Goal: Check status: Check status

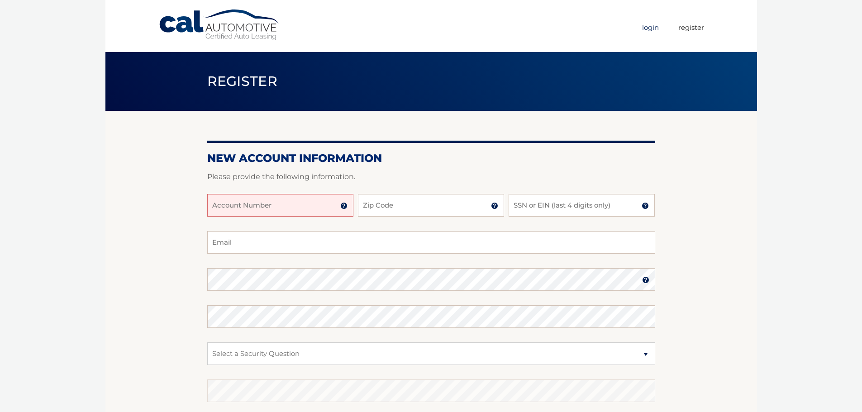
click at [647, 24] on link "Login" at bounding box center [650, 27] width 17 height 15
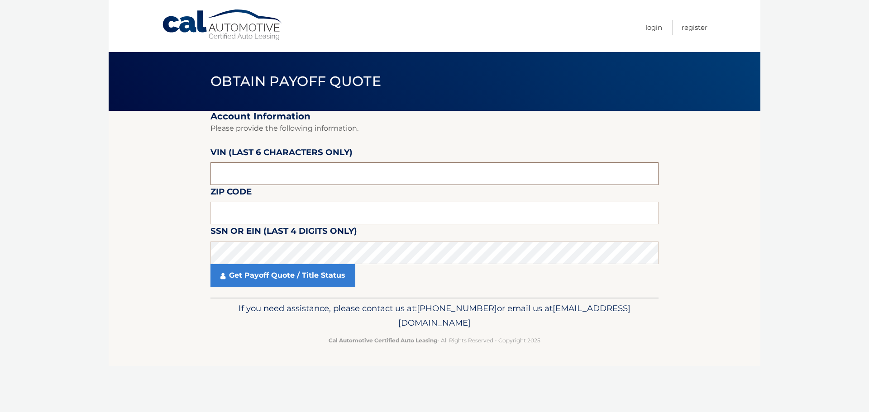
click at [248, 168] on input "text" at bounding box center [434, 173] width 448 height 23
click at [246, 171] on input "text" at bounding box center [434, 173] width 448 height 23
click at [261, 170] on input "text" at bounding box center [434, 173] width 448 height 23
type input "805835"
click at [253, 205] on input "text" at bounding box center [434, 213] width 448 height 23
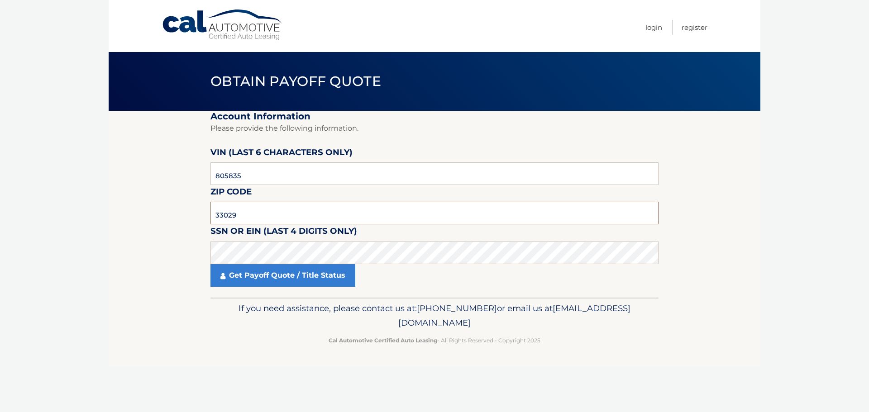
type input "33029"
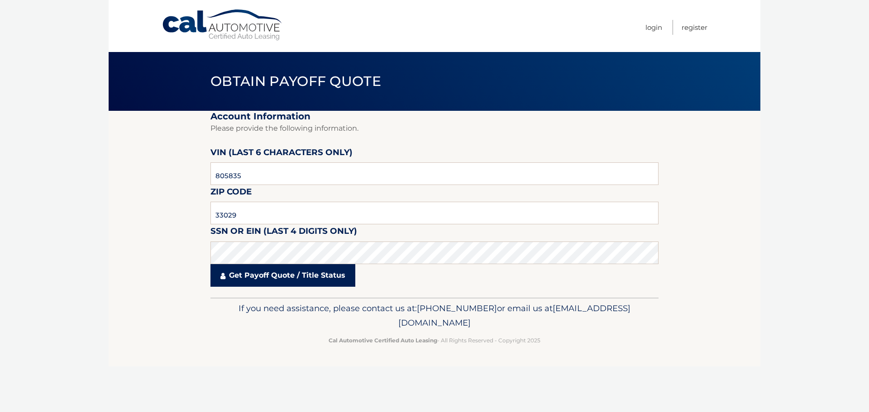
click at [251, 277] on link "Get Payoff Quote / Title Status" at bounding box center [282, 275] width 145 height 23
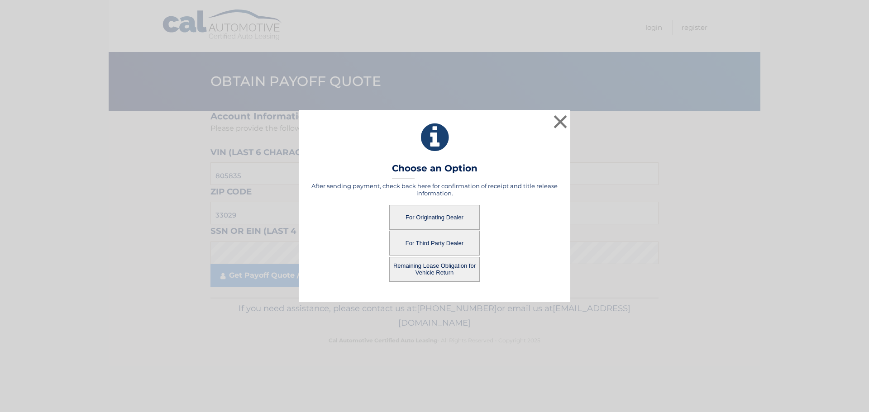
click at [413, 216] on button "For Originating Dealer" at bounding box center [434, 217] width 91 height 25
click at [439, 215] on button "For Originating Dealer" at bounding box center [434, 217] width 91 height 25
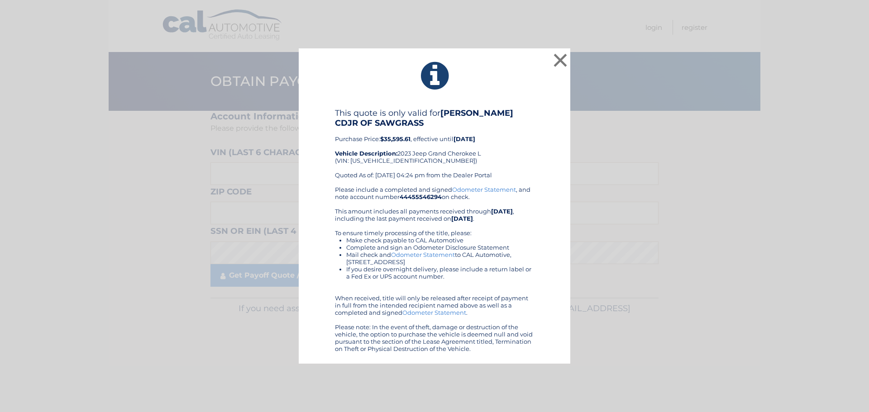
click at [431, 157] on div "This quote is only valid for [PERSON_NAME] CDJR OF SAWGRASS Purchase Price: $35…" at bounding box center [434, 147] width 199 height 78
click at [429, 158] on div "This quote is only valid for [PERSON_NAME] CDJR OF SAWGRASS Purchase Price: $35…" at bounding box center [434, 147] width 199 height 78
click at [561, 57] on button "×" at bounding box center [560, 60] width 18 height 18
